Goal: Find specific page/section: Find specific page/section

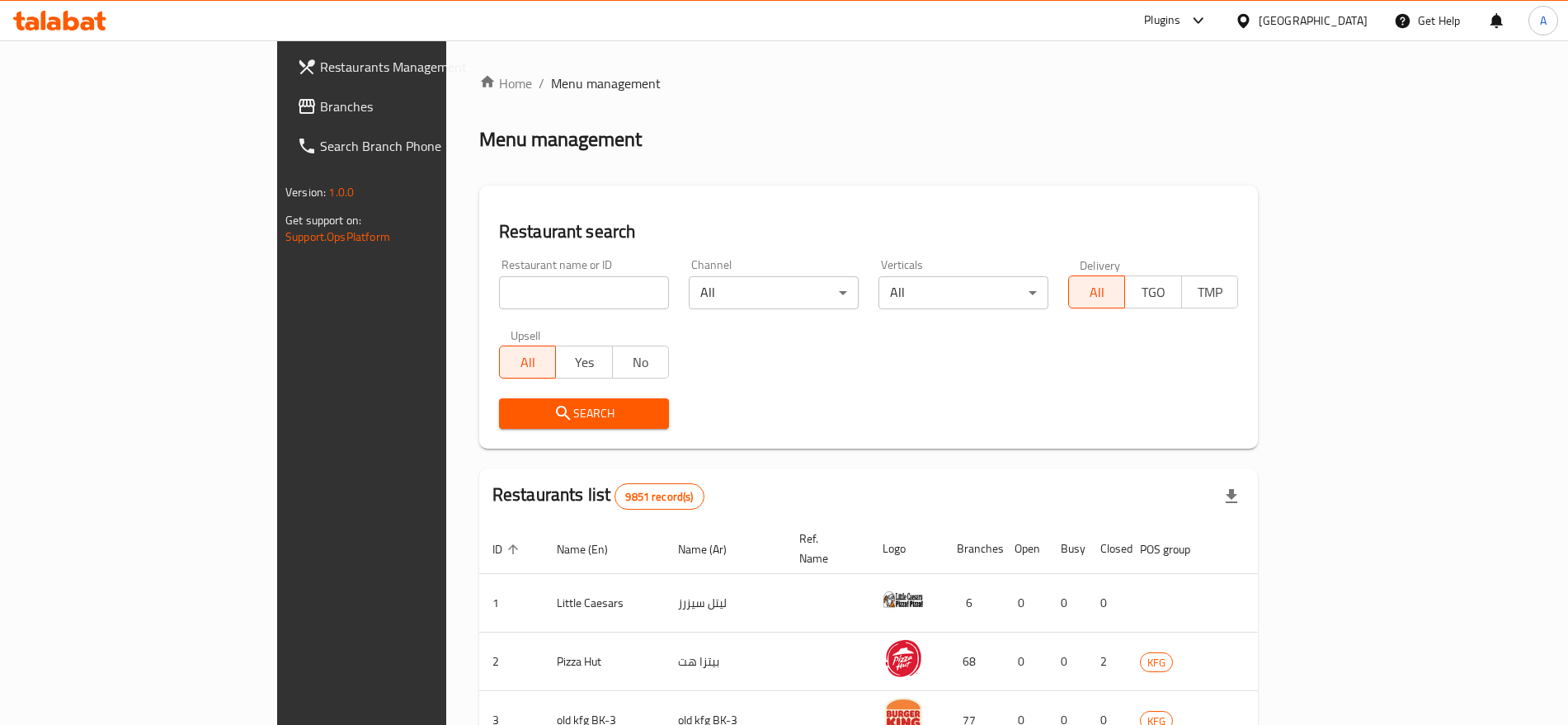
click at [284, 90] on link "Branches" at bounding box center [411, 106] width 255 height 39
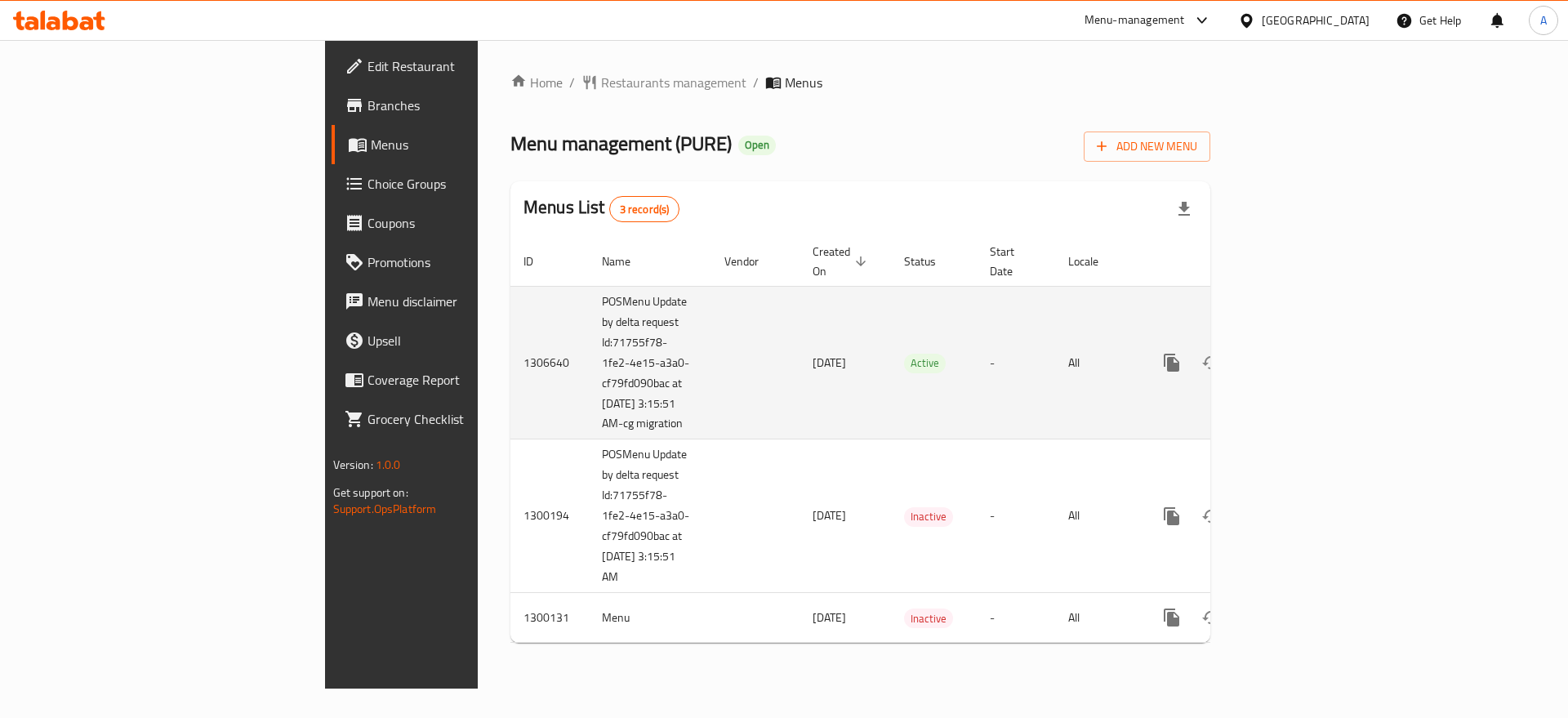
click at [1300, 353] on icon "enhanced table" at bounding box center [1290, 363] width 20 height 20
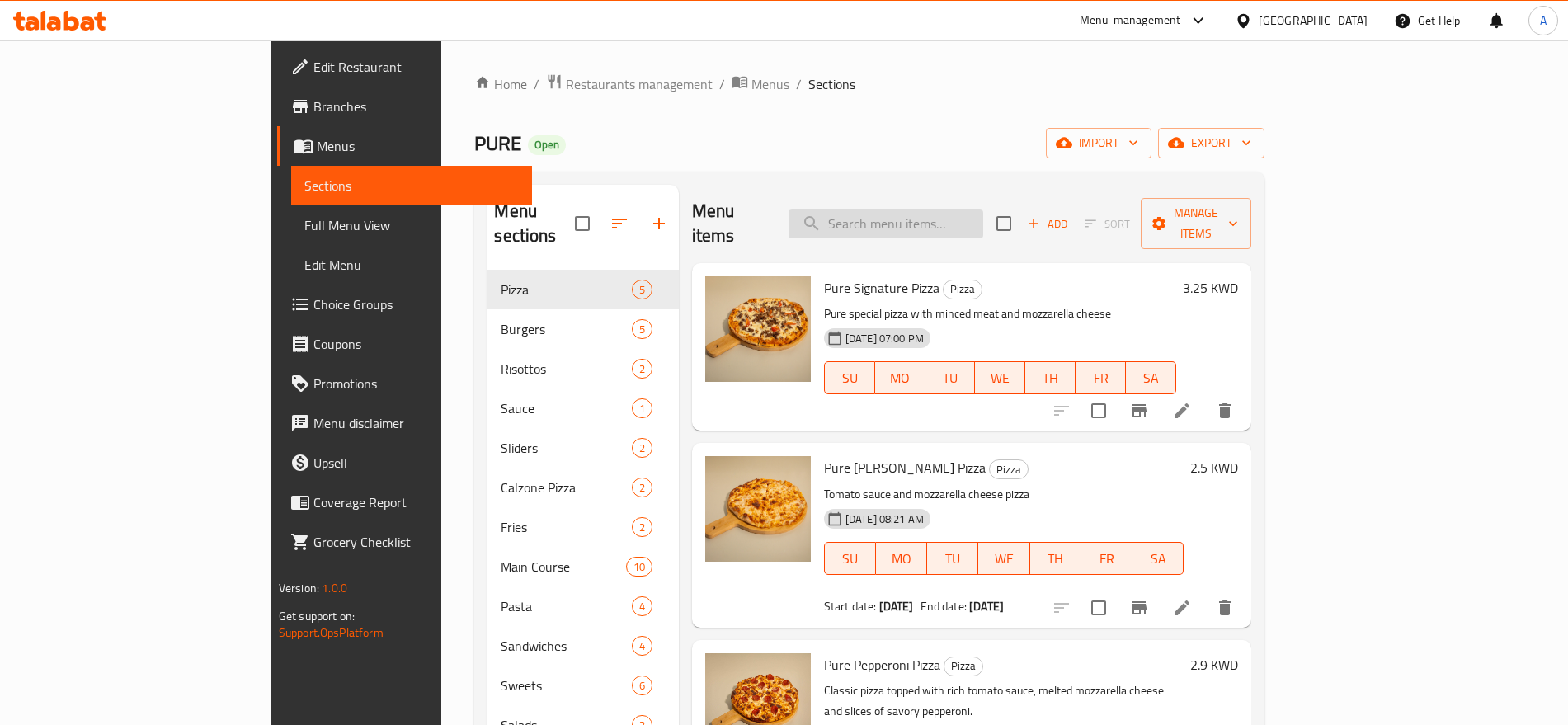
click at [920, 210] on input "search" at bounding box center [885, 224] width 194 height 29
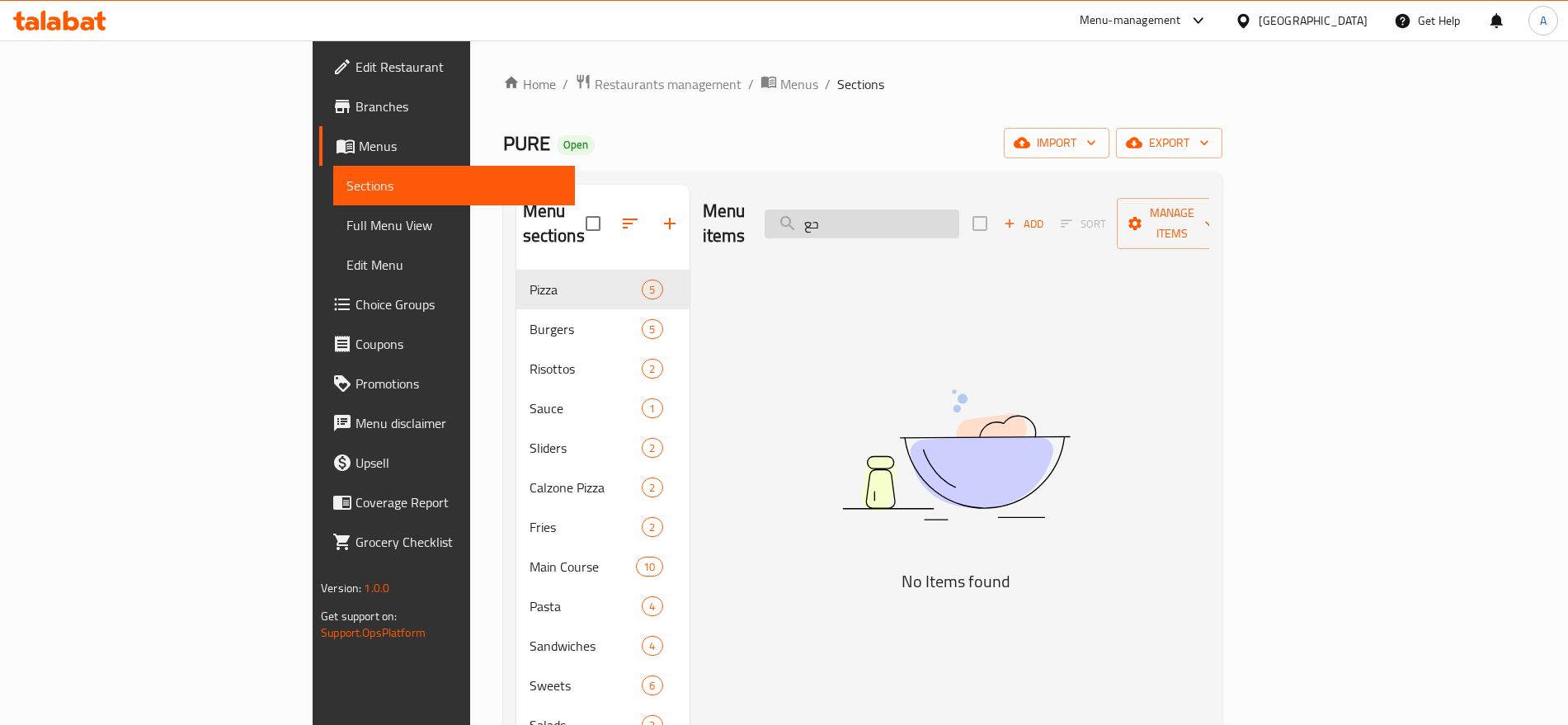
type input "ح"
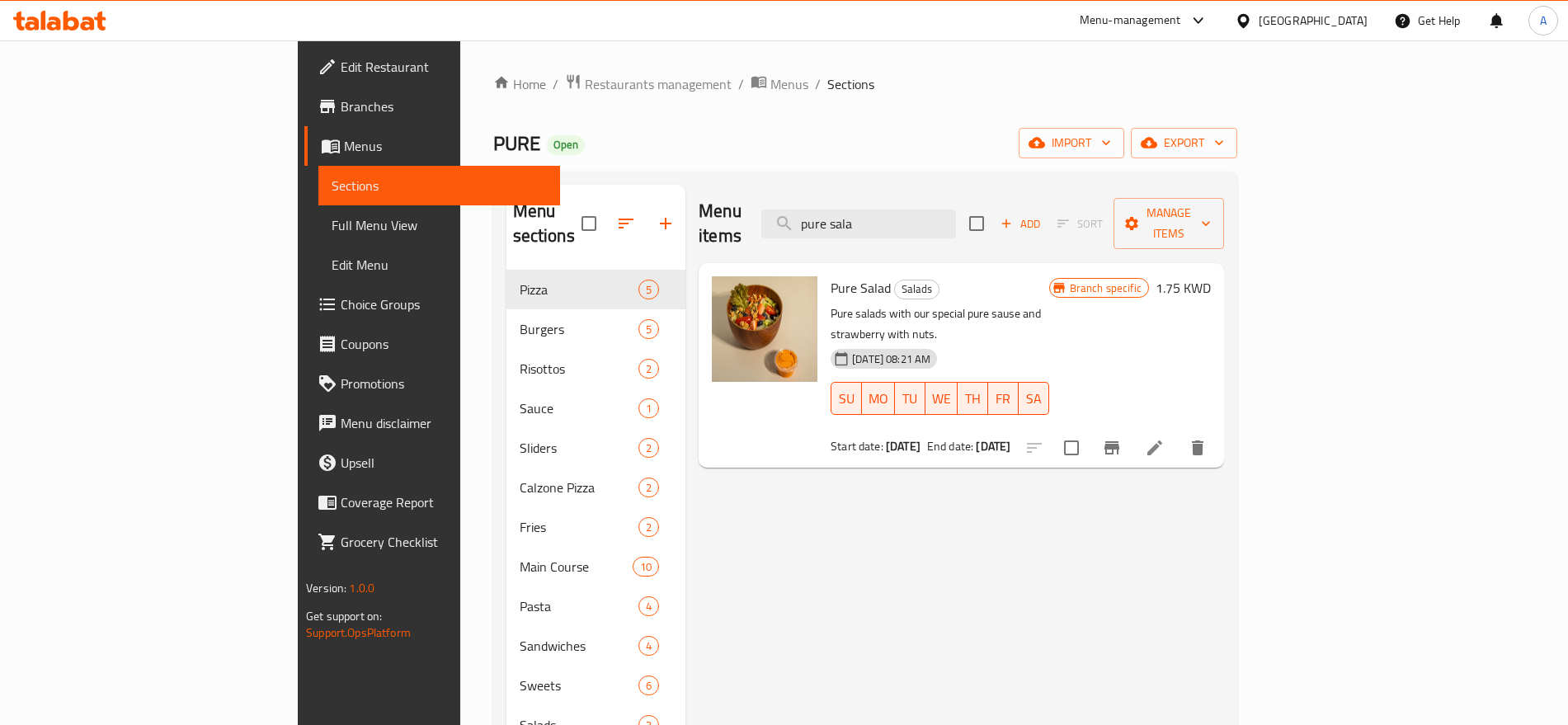
type input "pure sala"
click at [1178, 433] on li at bounding box center [1155, 447] width 46 height 30
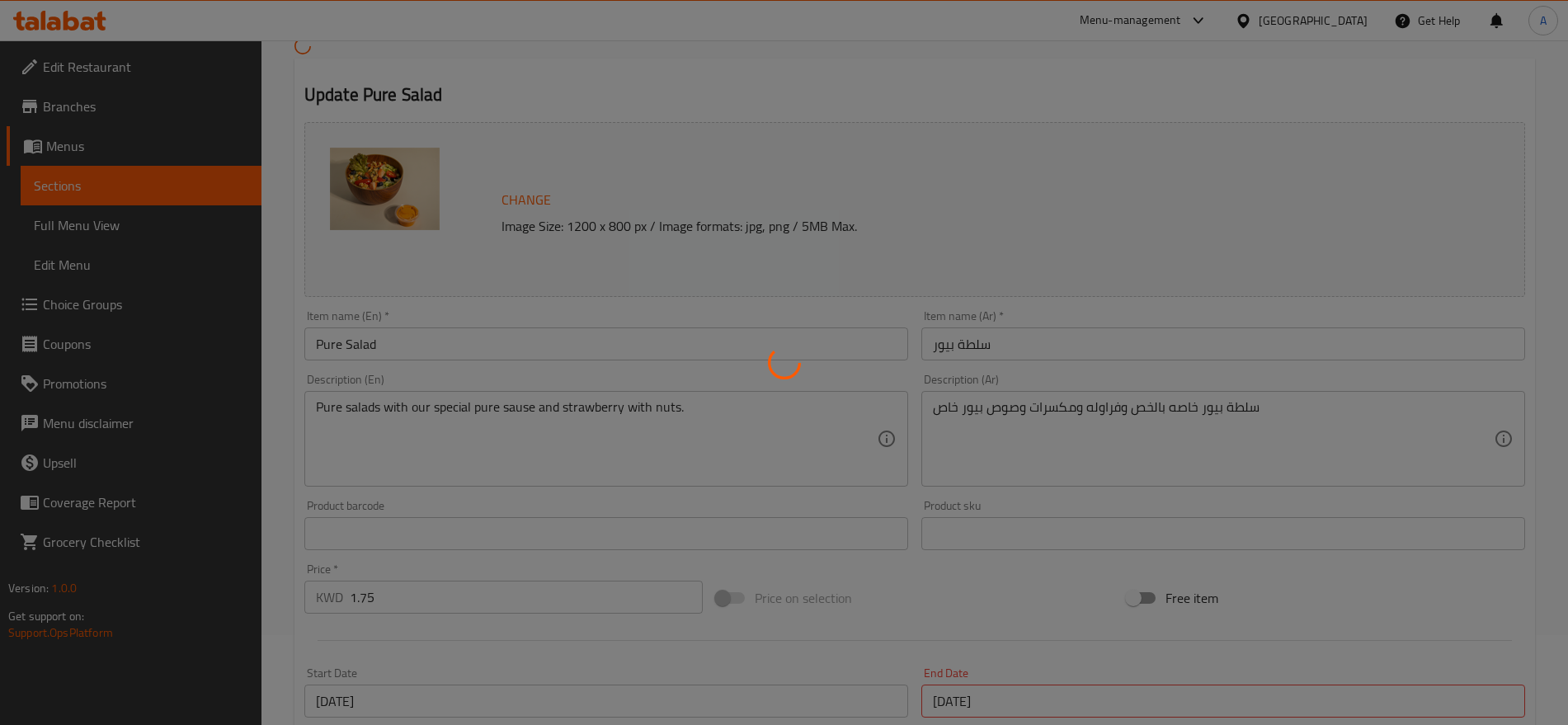
scroll to position [297, 0]
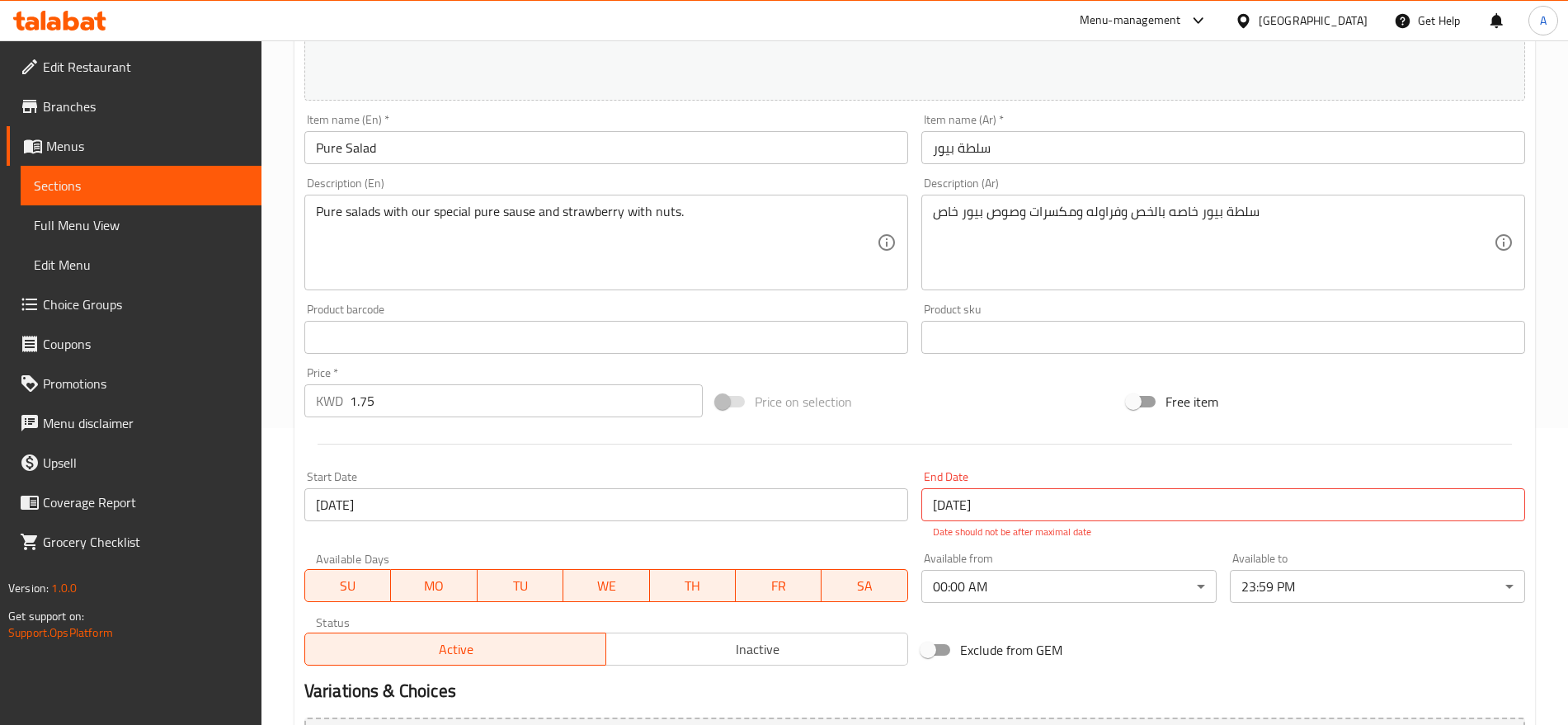
click at [73, 93] on link "Branches" at bounding box center [134, 106] width 255 height 39
